Goal: Check status: Check status

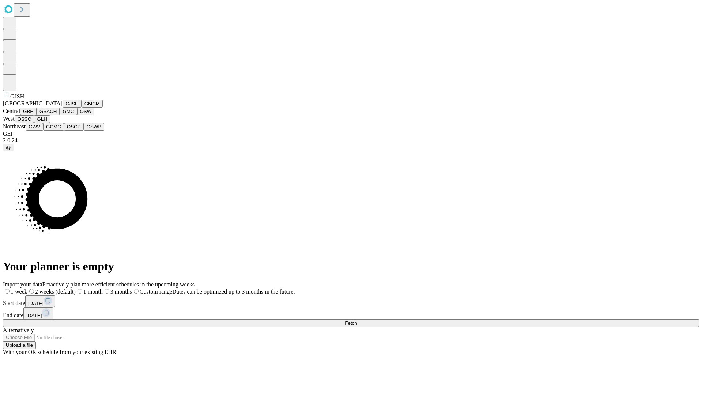
click at [63, 108] on button "GJSH" at bounding box center [72, 104] width 19 height 8
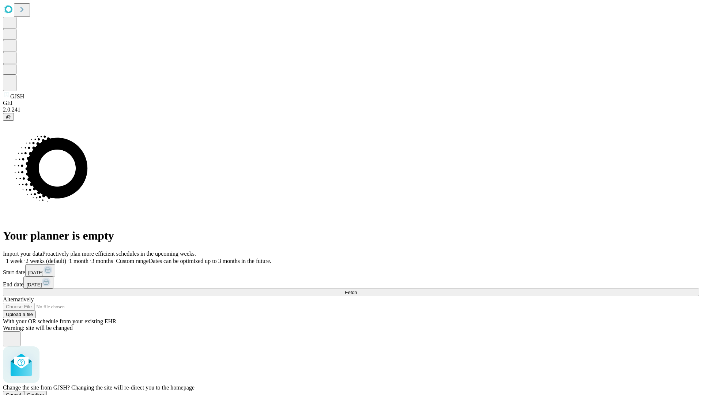
click at [44, 392] on span "Confirm" at bounding box center [35, 394] width 17 height 5
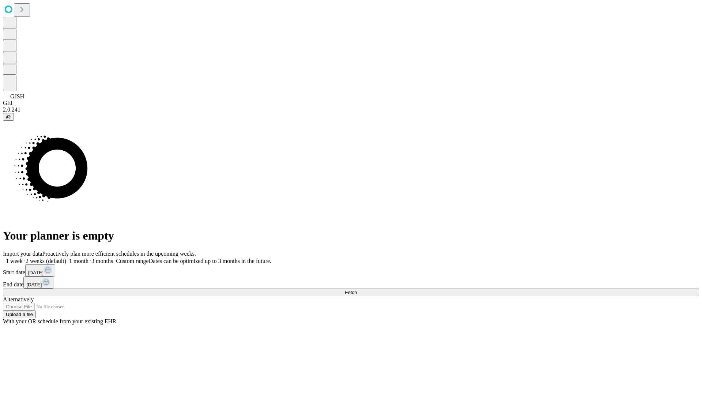
click at [23, 258] on label "1 week" at bounding box center [13, 261] width 20 height 6
click at [357, 290] on span "Fetch" at bounding box center [351, 292] width 12 height 5
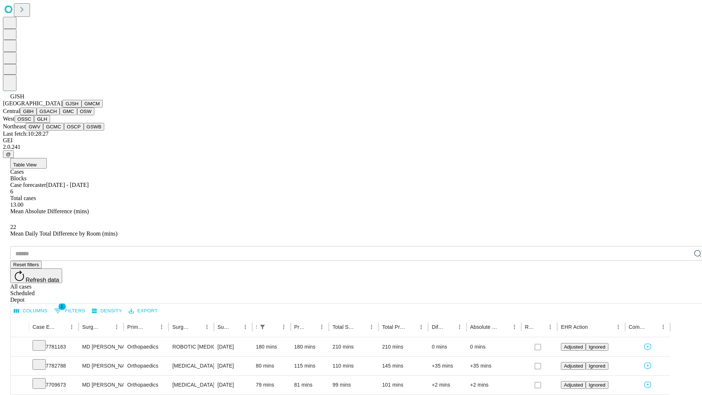
click at [82, 108] on button "GMCM" at bounding box center [92, 104] width 21 height 8
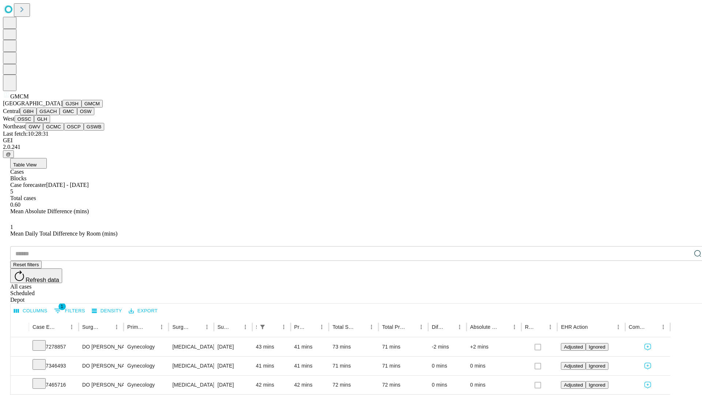
click at [37, 115] on button "GBH" at bounding box center [28, 112] width 16 height 8
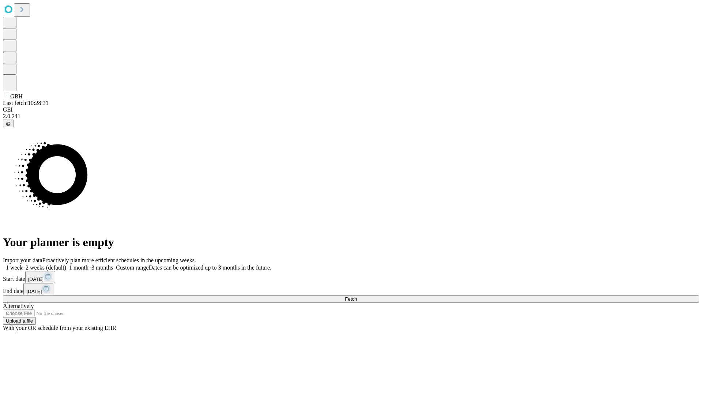
click at [23, 264] on label "1 week" at bounding box center [13, 267] width 20 height 6
click at [357, 296] on span "Fetch" at bounding box center [351, 298] width 12 height 5
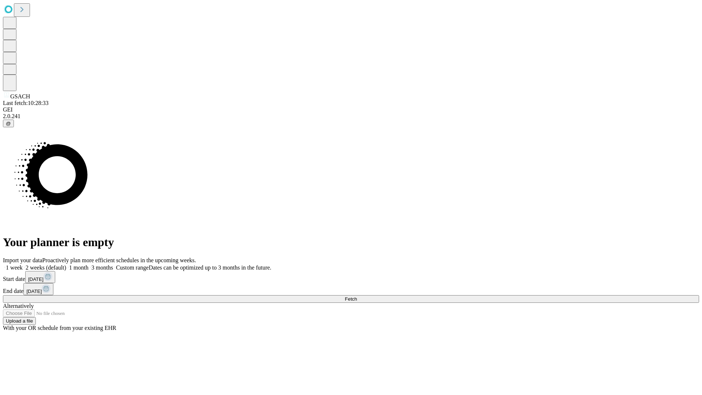
click at [23, 264] on label "1 week" at bounding box center [13, 267] width 20 height 6
click at [357, 296] on span "Fetch" at bounding box center [351, 298] width 12 height 5
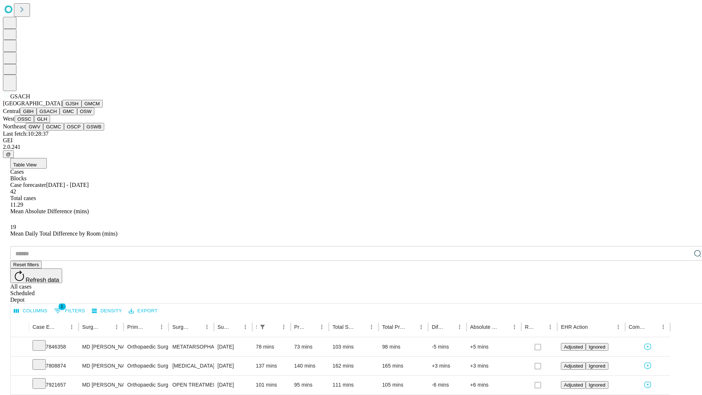
click at [60, 115] on button "GMC" at bounding box center [68, 112] width 17 height 8
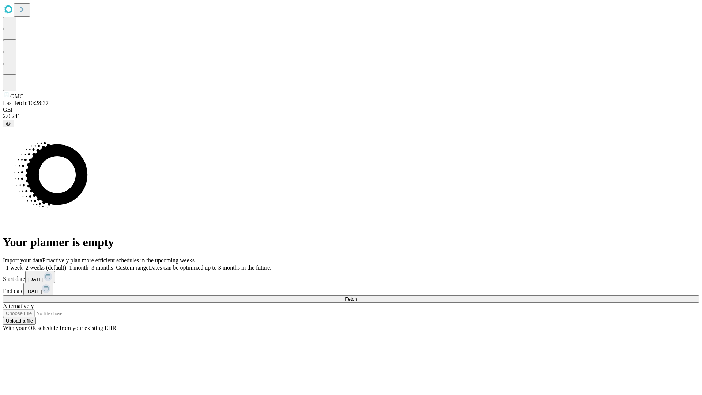
click at [357, 296] on span "Fetch" at bounding box center [351, 298] width 12 height 5
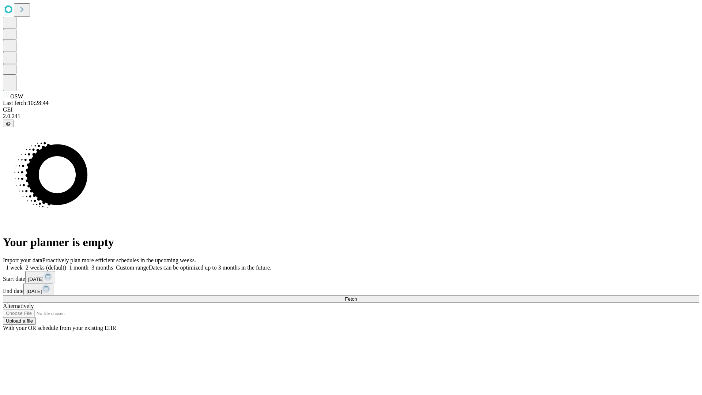
click at [23, 264] on label "1 week" at bounding box center [13, 267] width 20 height 6
click at [357, 296] on span "Fetch" at bounding box center [351, 298] width 12 height 5
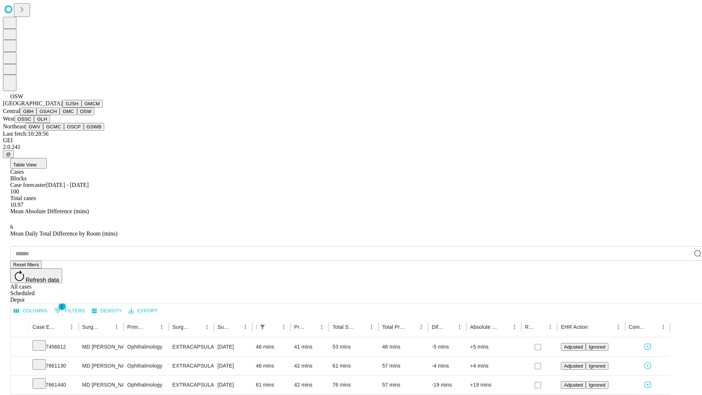
click at [34, 123] on button "OSSC" at bounding box center [25, 119] width 20 height 8
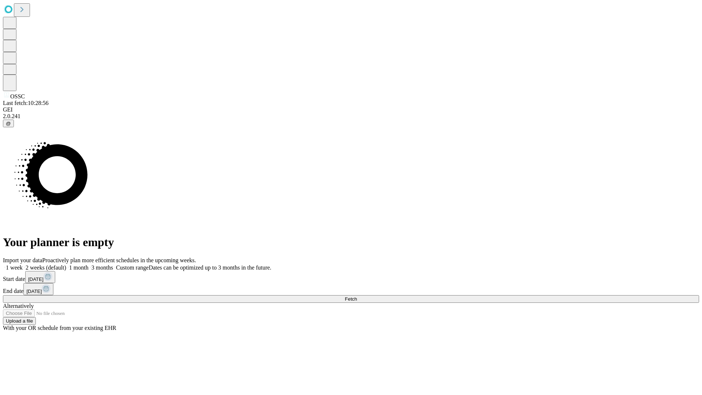
click at [23, 264] on label "1 week" at bounding box center [13, 267] width 20 height 6
click at [357, 296] on span "Fetch" at bounding box center [351, 298] width 12 height 5
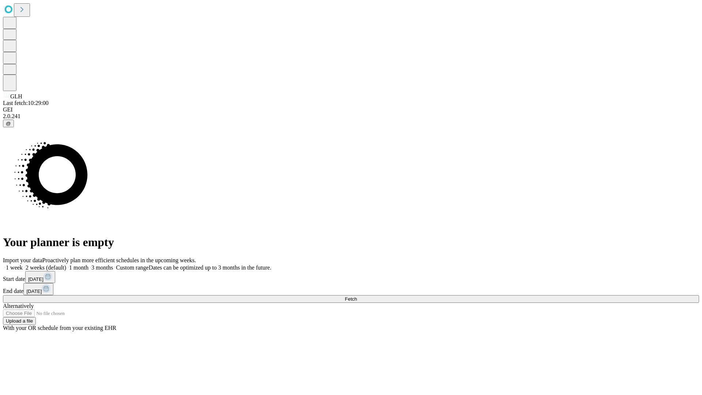
click at [23, 264] on label "1 week" at bounding box center [13, 267] width 20 height 6
click at [357, 296] on span "Fetch" at bounding box center [351, 298] width 12 height 5
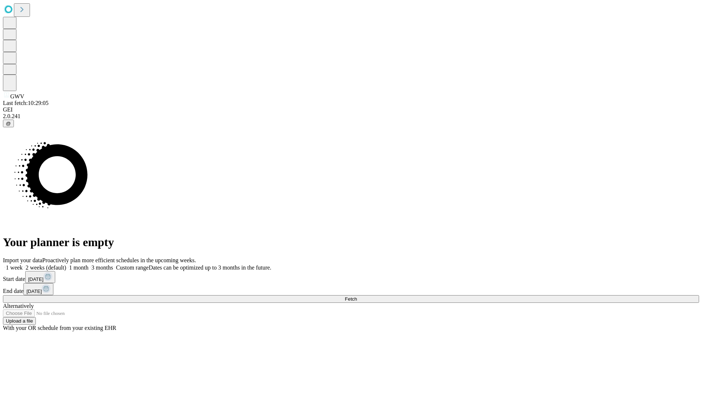
click at [23, 264] on label "1 week" at bounding box center [13, 267] width 20 height 6
click at [357, 296] on span "Fetch" at bounding box center [351, 298] width 12 height 5
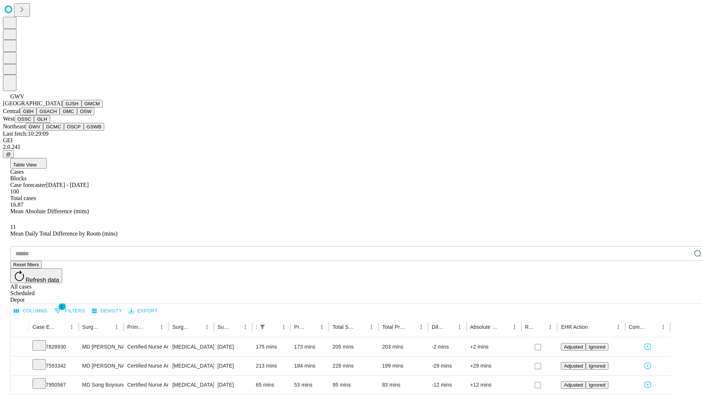
click at [57, 131] on button "GCMC" at bounding box center [53, 127] width 21 height 8
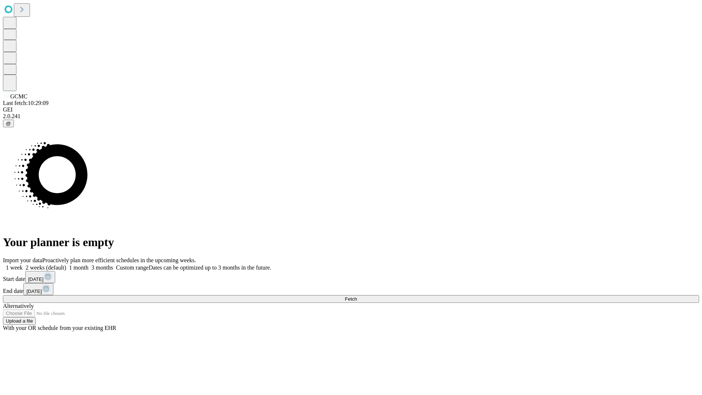
click at [23, 264] on label "1 week" at bounding box center [13, 267] width 20 height 6
click at [357, 296] on span "Fetch" at bounding box center [351, 298] width 12 height 5
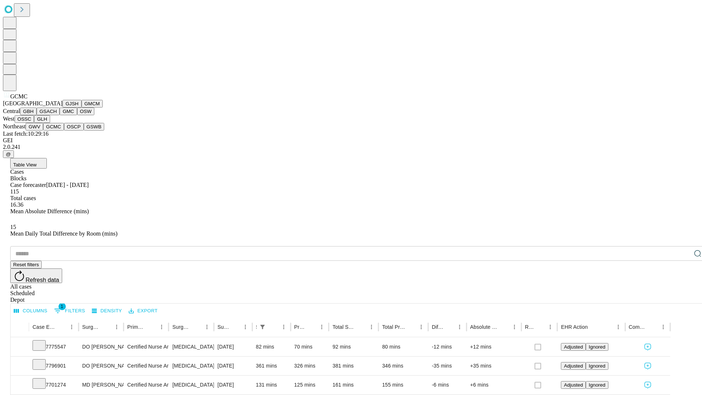
click at [64, 131] on button "OSCP" at bounding box center [74, 127] width 20 height 8
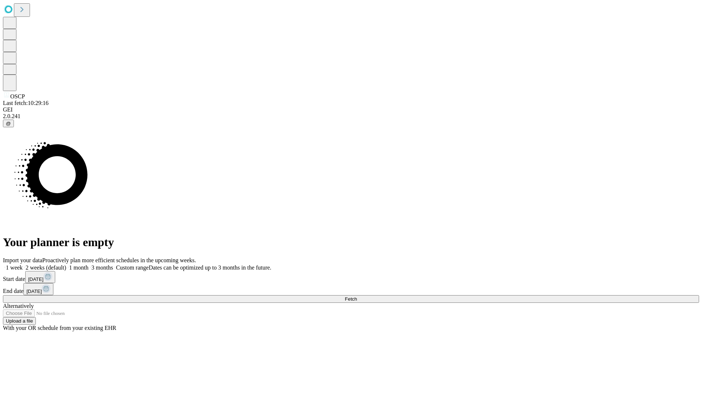
click at [23, 264] on label "1 week" at bounding box center [13, 267] width 20 height 6
click at [357, 296] on span "Fetch" at bounding box center [351, 298] width 12 height 5
